Goal: Task Accomplishment & Management: Manage account settings

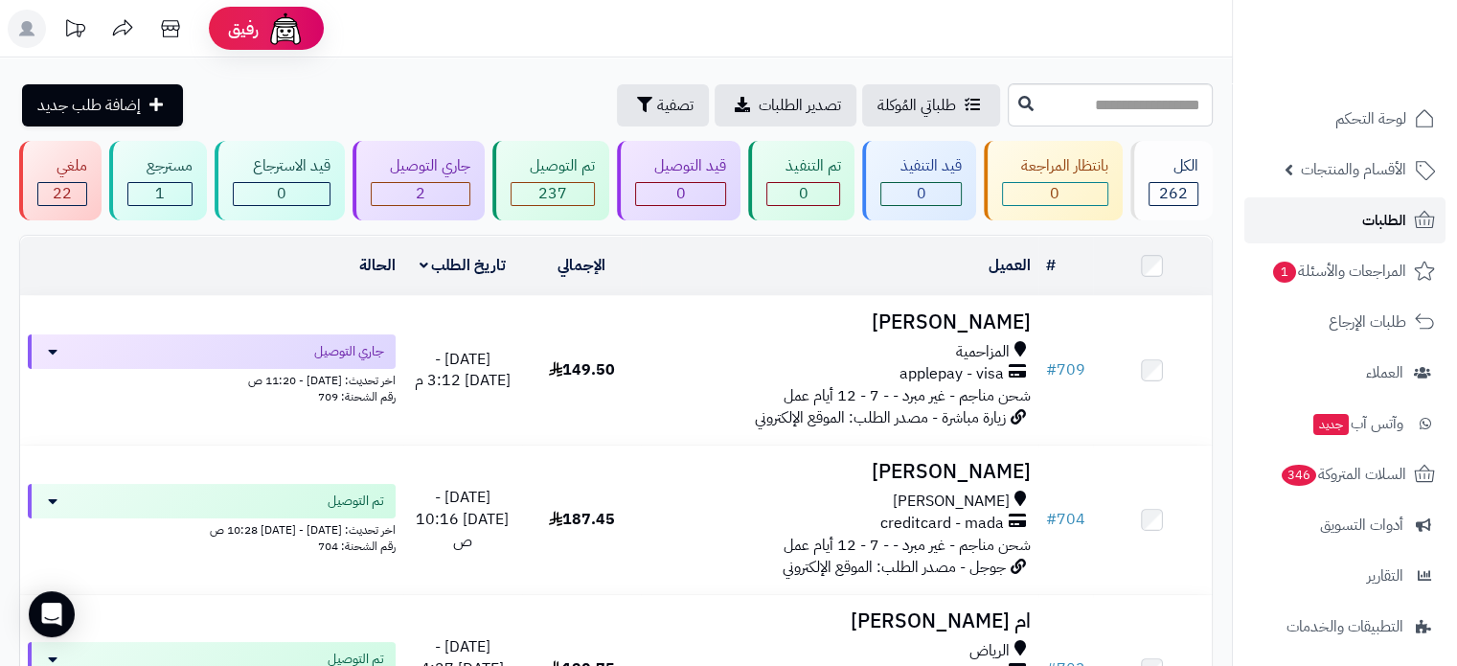
click at [1301, 221] on link "الطلبات" at bounding box center [1344, 220] width 201 height 46
click at [1390, 220] on span "الطلبات" at bounding box center [1384, 220] width 44 height 27
